Goal: Task Accomplishment & Management: Manage account settings

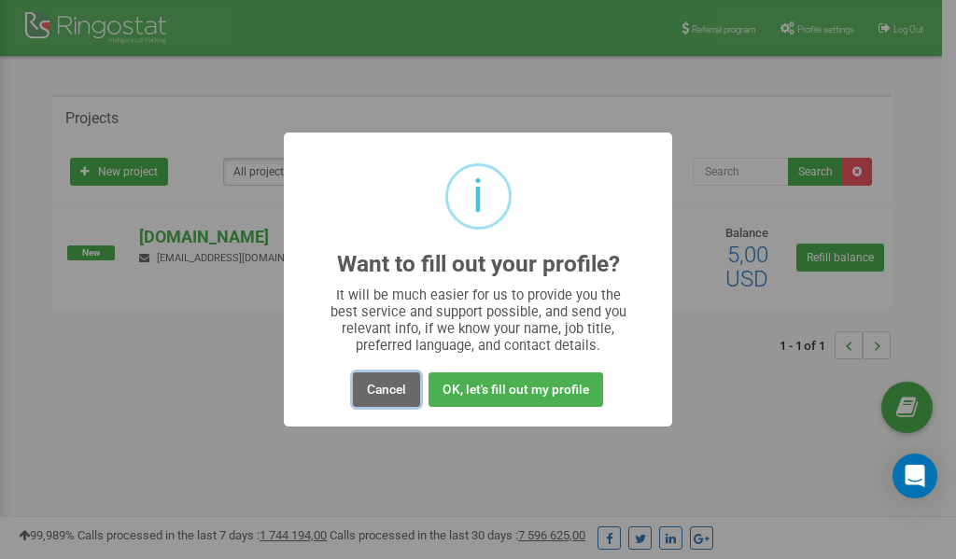
click at [390, 391] on button "Cancel" at bounding box center [386, 390] width 67 height 35
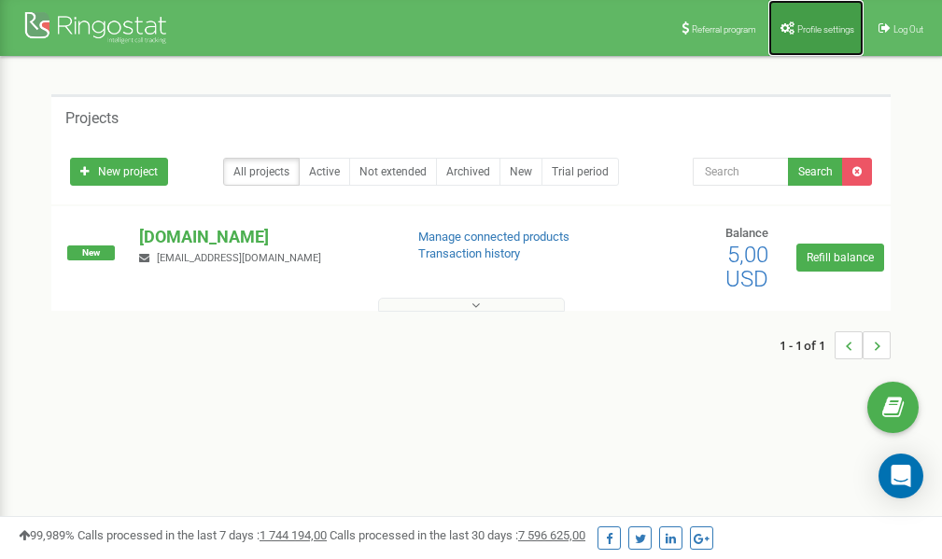
click at [799, 30] on span "Profile settings" at bounding box center [826, 29] width 57 height 10
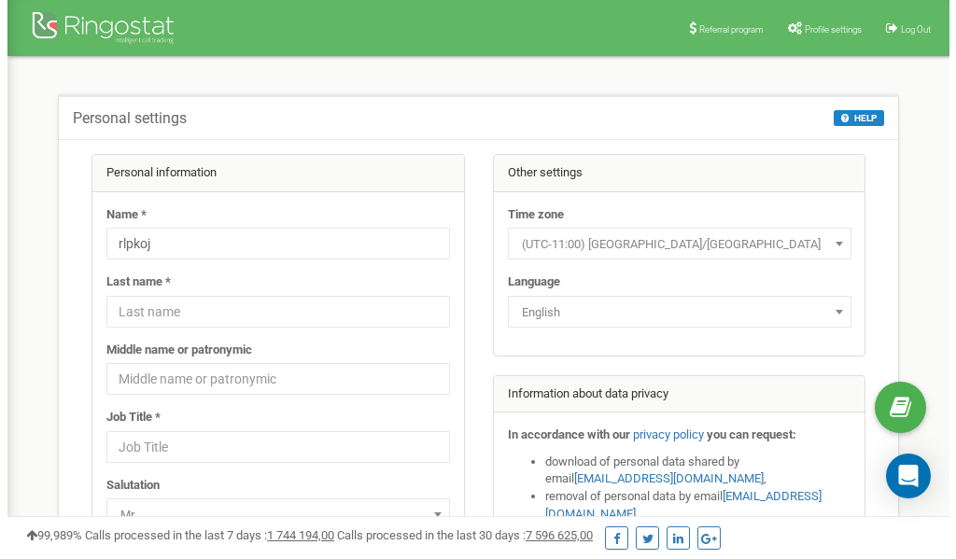
scroll to position [93, 0]
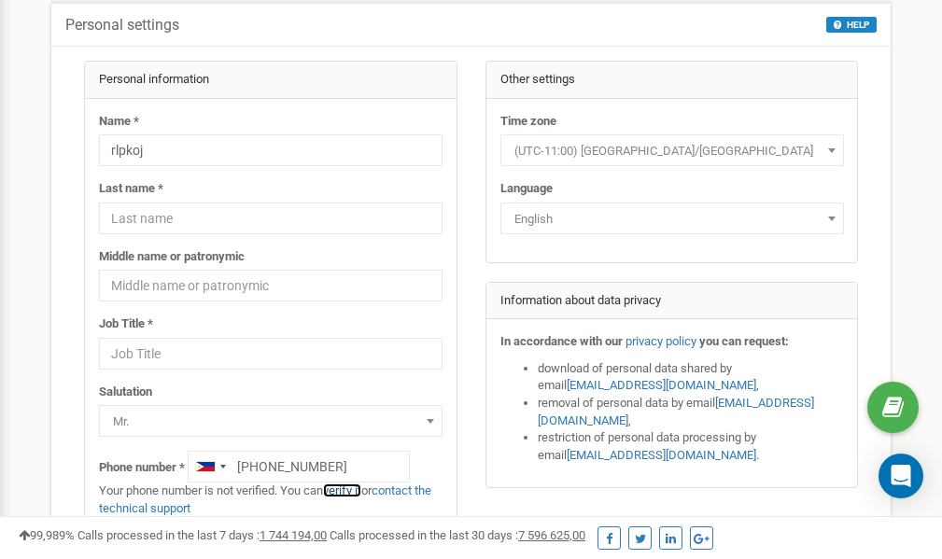
click at [352, 491] on link "verify it" at bounding box center [342, 491] width 38 height 14
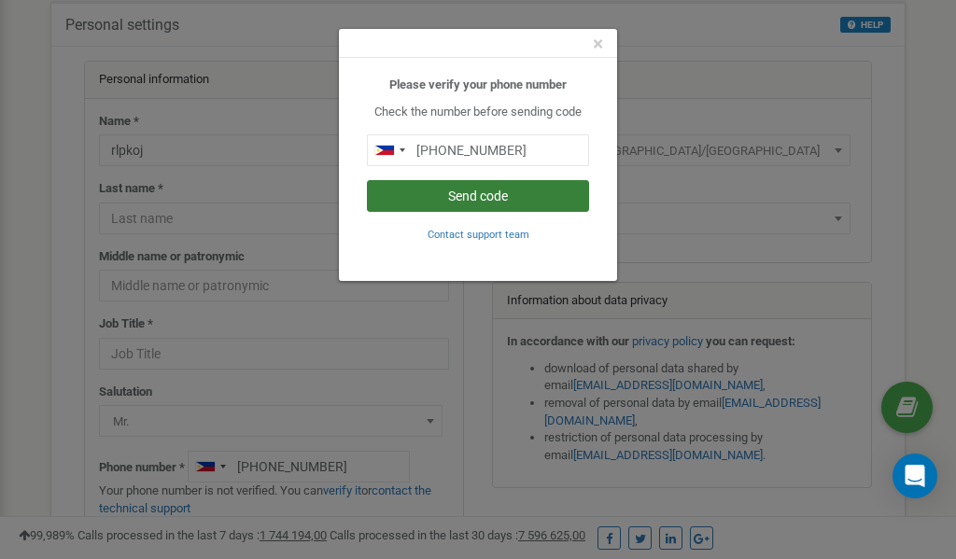
click at [497, 204] on button "Send code" at bounding box center [478, 196] width 222 height 32
